Goal: Transaction & Acquisition: Subscribe to service/newsletter

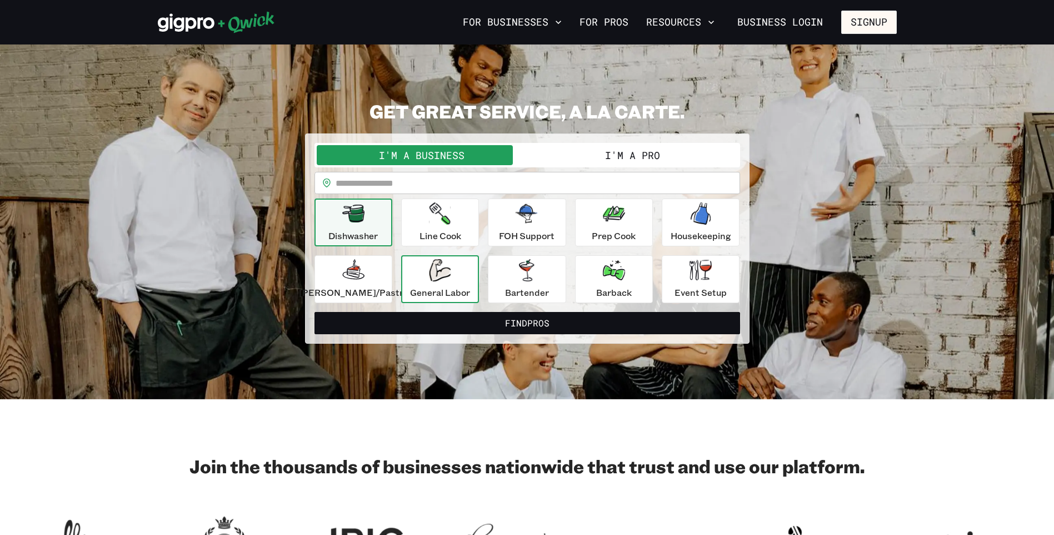
click at [443, 279] on icon "button" at bounding box center [440, 270] width 22 height 22
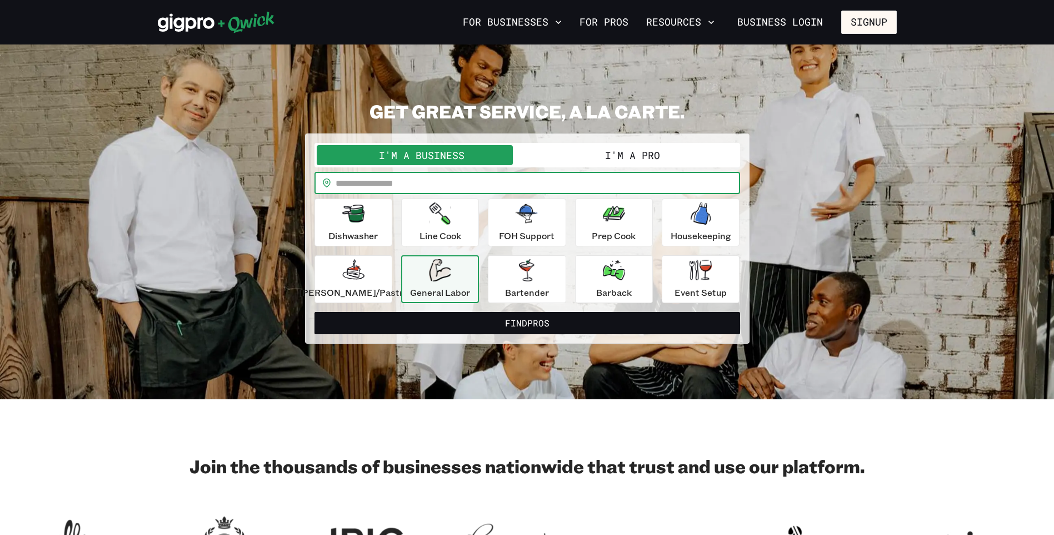
click at [483, 185] on input "text" at bounding box center [538, 183] width 404 height 22
type input "*****"
click at [314, 312] on button "Find Pros" at bounding box center [527, 323] width 426 height 22
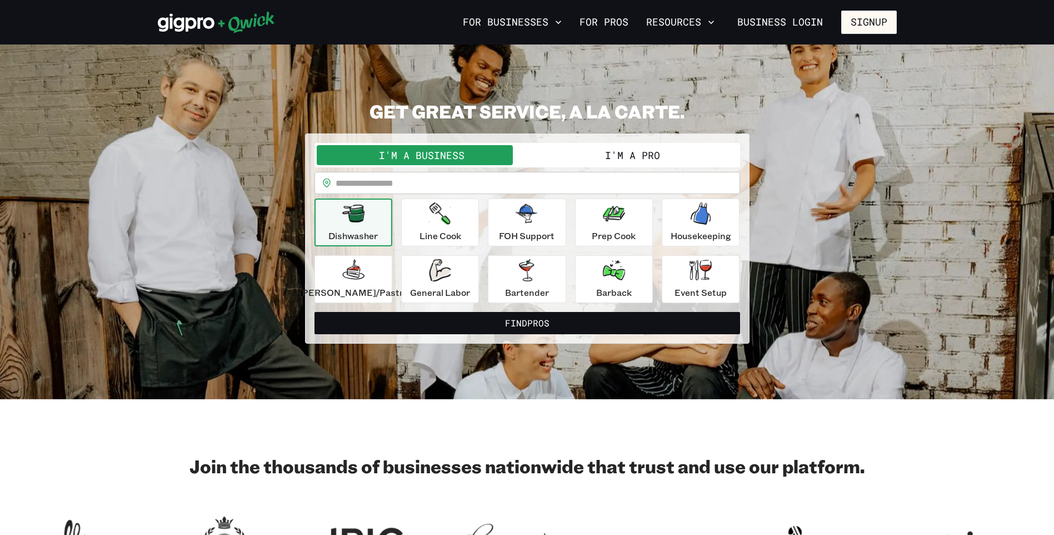
click at [618, 151] on button "I'm a Pro" at bounding box center [632, 155] width 211 height 20
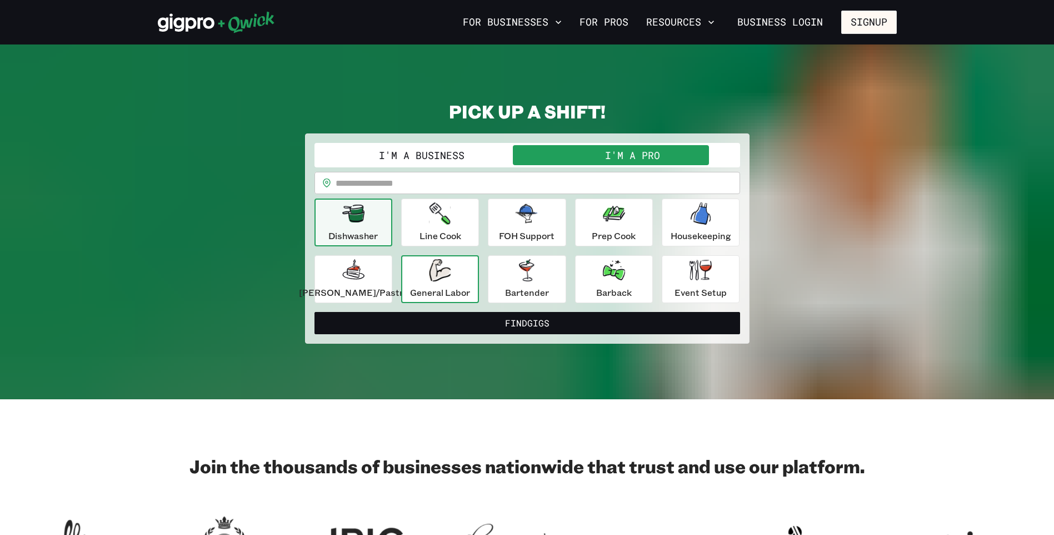
click at [443, 279] on icon "button" at bounding box center [440, 270] width 22 height 22
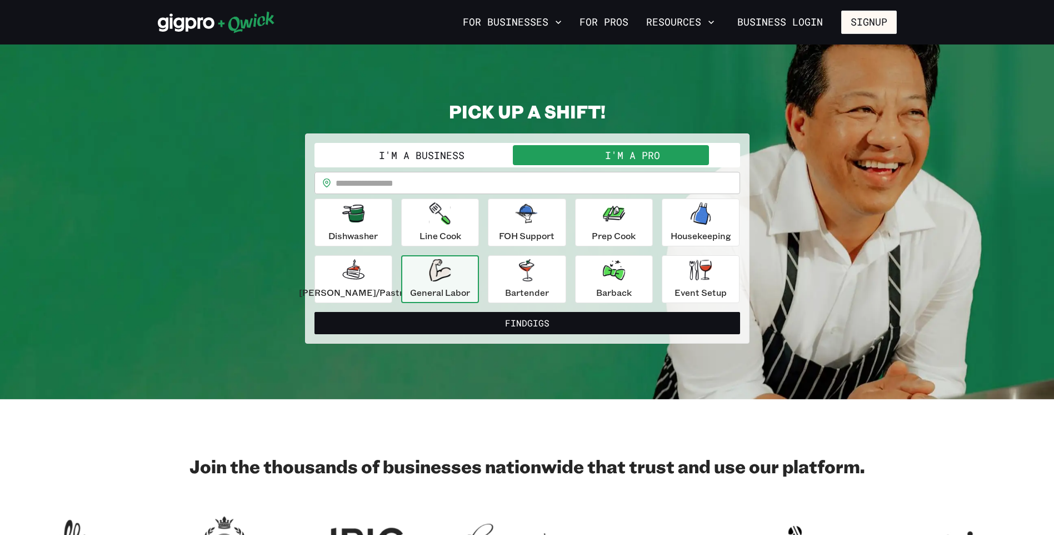
click at [379, 177] on input "text" at bounding box center [538, 183] width 404 height 22
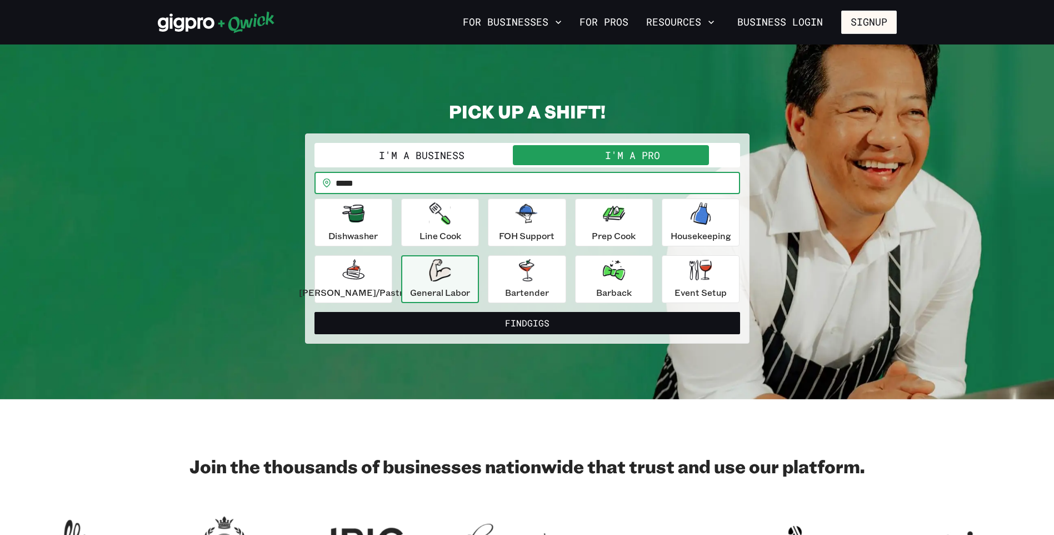
type input "*****"
click at [314, 312] on button "Find Gigs" at bounding box center [527, 323] width 426 height 22
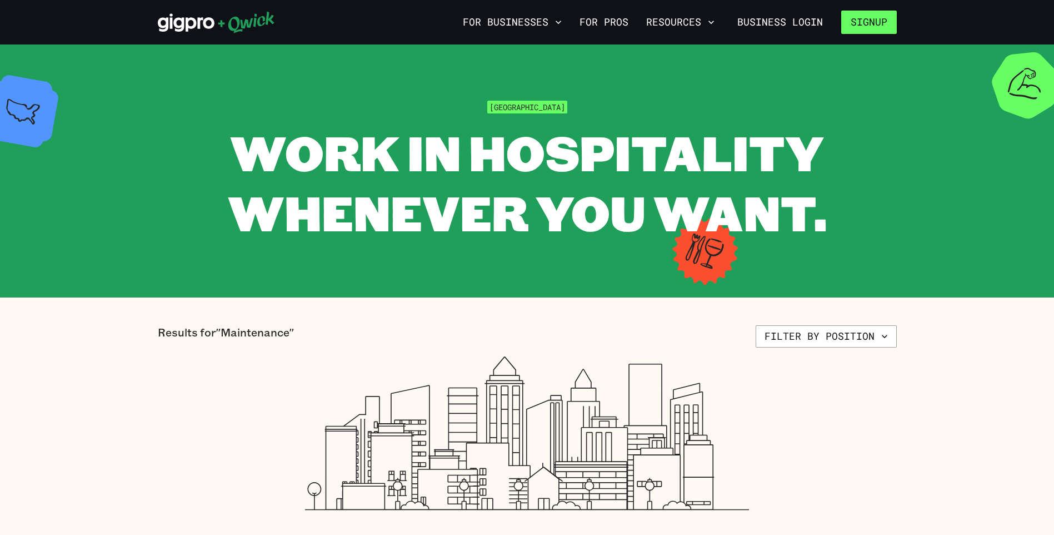
click at [883, 25] on button "Signup" at bounding box center [869, 22] width 56 height 23
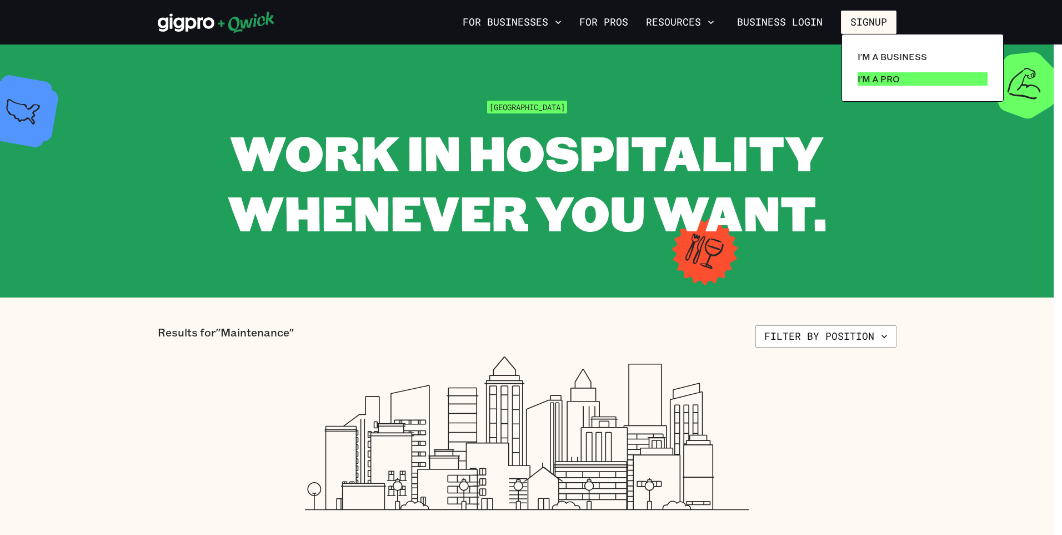
click at [880, 77] on p "I'm a Pro" at bounding box center [879, 78] width 42 height 13
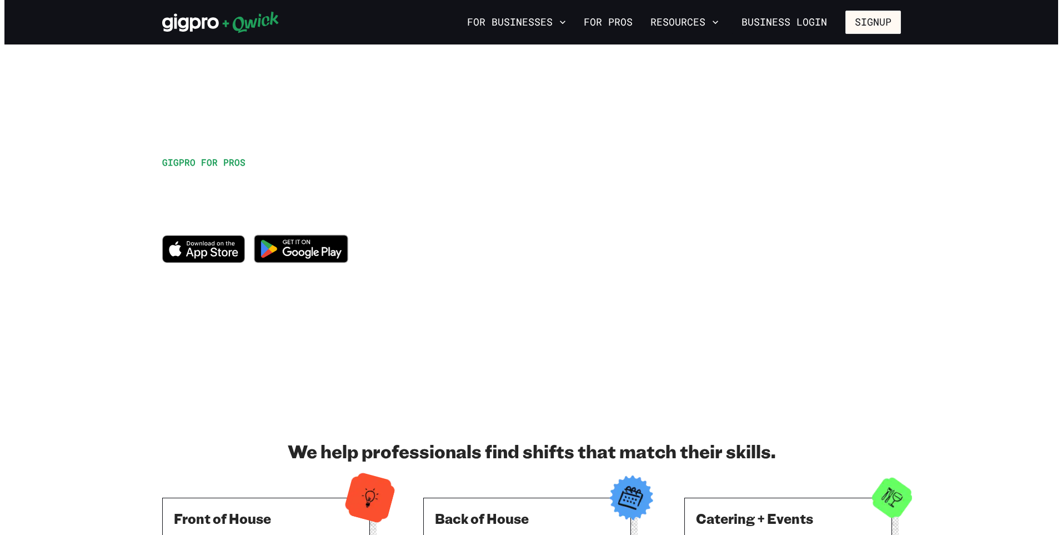
scroll to position [56, 0]
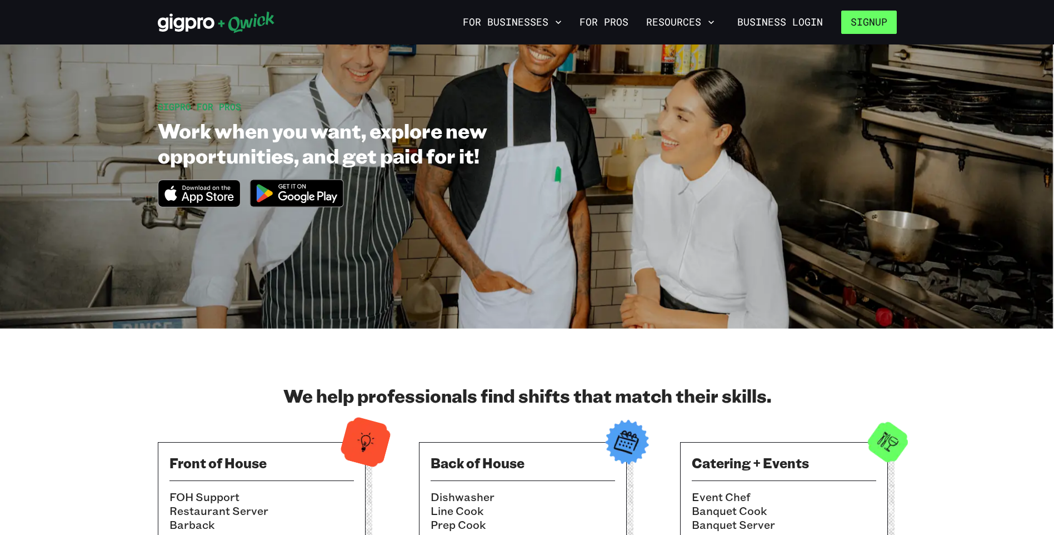
click at [875, 23] on button "Signup" at bounding box center [869, 22] width 56 height 23
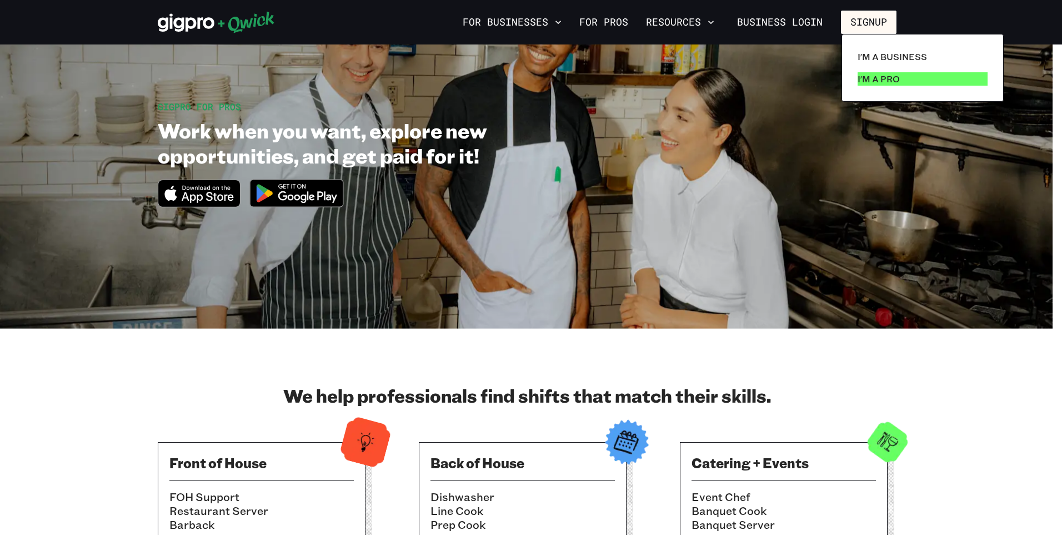
click at [879, 82] on p "I'm a Pro" at bounding box center [879, 78] width 42 height 13
